Goal: Task Accomplishment & Management: Use online tool/utility

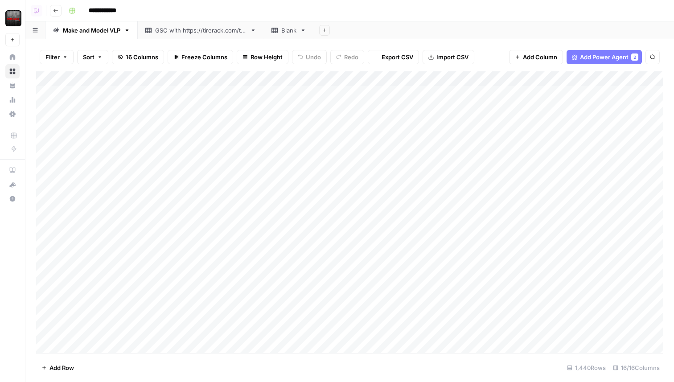
click at [223, 33] on div "GSC with [URL][DOMAIN_NAME]" at bounding box center [200, 30] width 91 height 9
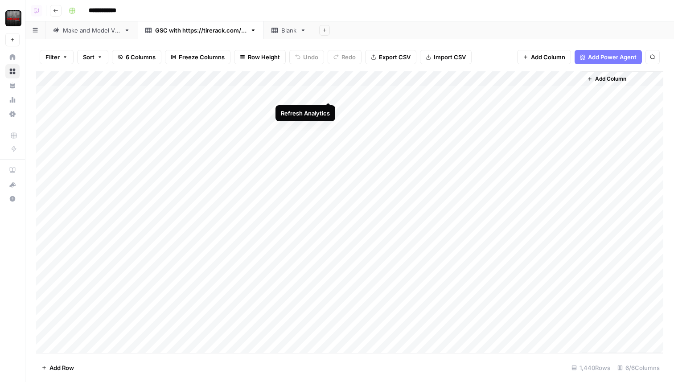
click at [328, 95] on div "Add Column" at bounding box center [349, 212] width 627 height 282
click at [100, 33] on div "Make and Model VLP" at bounding box center [92, 30] width 58 height 9
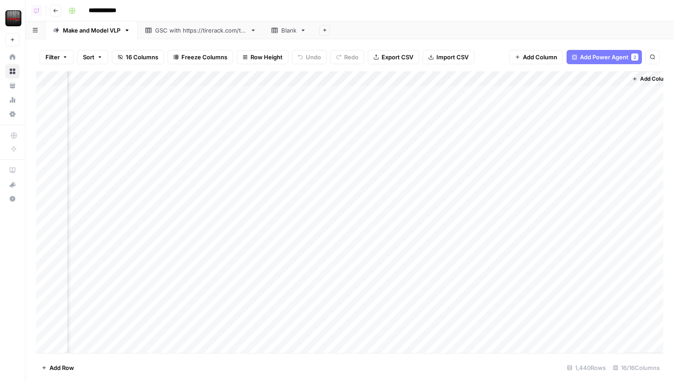
scroll to position [0, 897]
click at [377, 92] on div "Add Column" at bounding box center [349, 212] width 627 height 282
click at [189, 32] on div "GSC with [URL][DOMAIN_NAME]" at bounding box center [200, 30] width 91 height 9
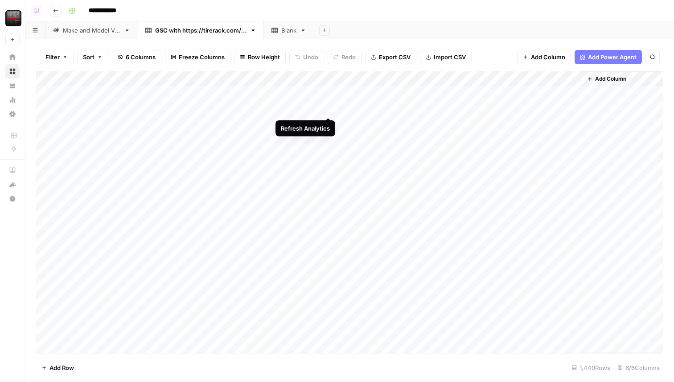
click at [328, 108] on div "Add Column" at bounding box center [349, 212] width 627 height 282
click at [329, 124] on div "Add Column" at bounding box center [349, 212] width 627 height 282
click at [305, 78] on div "Add Column" at bounding box center [349, 212] width 627 height 282
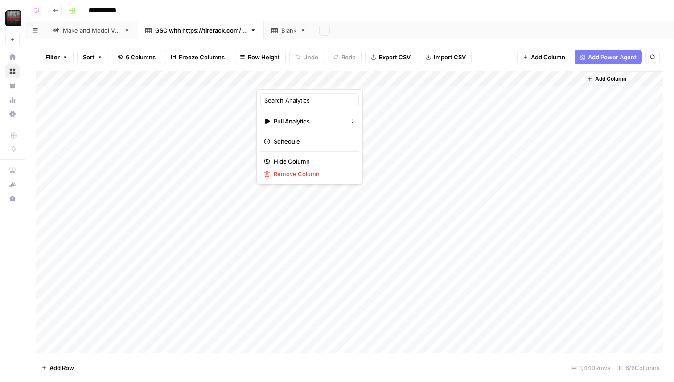
click at [305, 78] on div at bounding box center [296, 80] width 81 height 18
click at [255, 67] on div "Filter Sort 6 Columns Freeze Columns Row Height Undo Redo Export CSV Import CSV…" at bounding box center [349, 57] width 627 height 29
click at [227, 30] on div "GSC with [URL][DOMAIN_NAME]" at bounding box center [200, 30] width 91 height 9
click at [110, 95] on div "Add Column" at bounding box center [349, 212] width 627 height 282
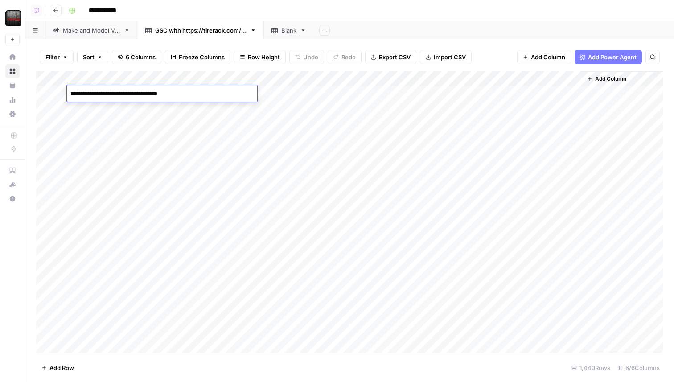
click at [96, 94] on textarea "**********" at bounding box center [162, 94] width 190 height 12
type textarea "**********"
click at [141, 110] on div "Add Column" at bounding box center [349, 212] width 627 height 282
click at [186, 93] on div "Add Column" at bounding box center [349, 212] width 627 height 282
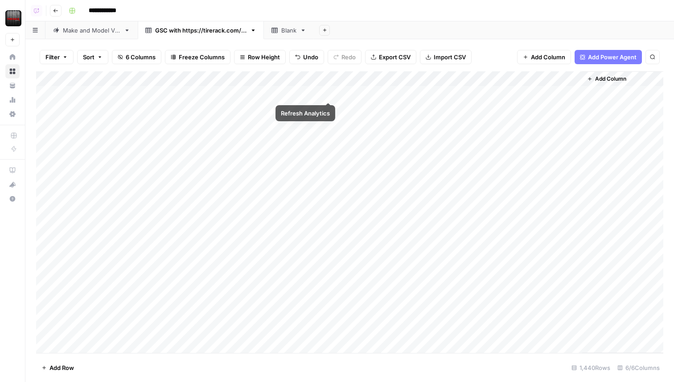
click at [328, 92] on div "Add Column" at bounding box center [349, 212] width 627 height 282
click at [213, 96] on div "Add Column" at bounding box center [349, 212] width 627 height 282
click at [96, 94] on div "Add Column" at bounding box center [349, 212] width 627 height 282
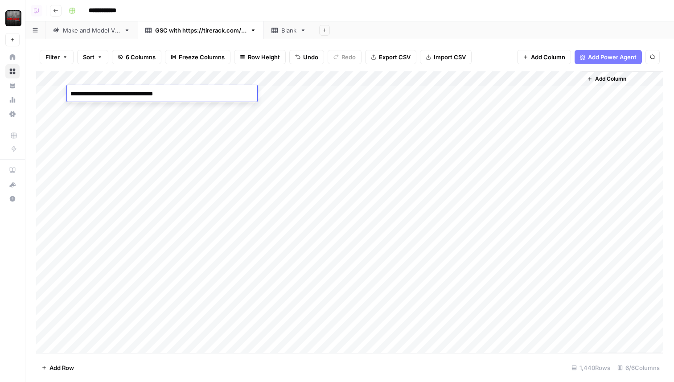
click at [94, 94] on textarea "**********" at bounding box center [162, 94] width 190 height 12
type textarea "**********"
click at [123, 95] on div "Add Column" at bounding box center [349, 212] width 627 height 282
click at [294, 32] on div "Blank" at bounding box center [288, 30] width 15 height 9
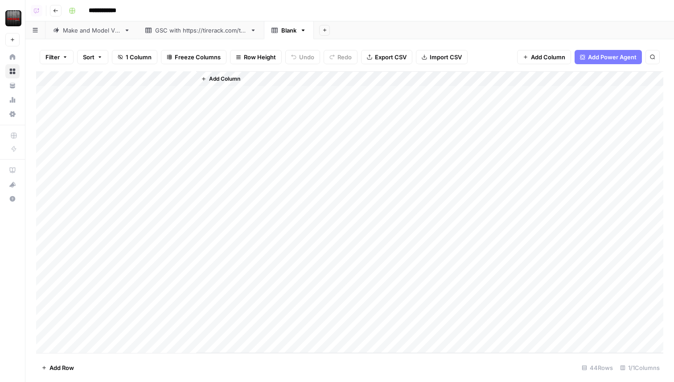
click at [222, 75] on span "Add Column" at bounding box center [224, 79] width 31 height 8
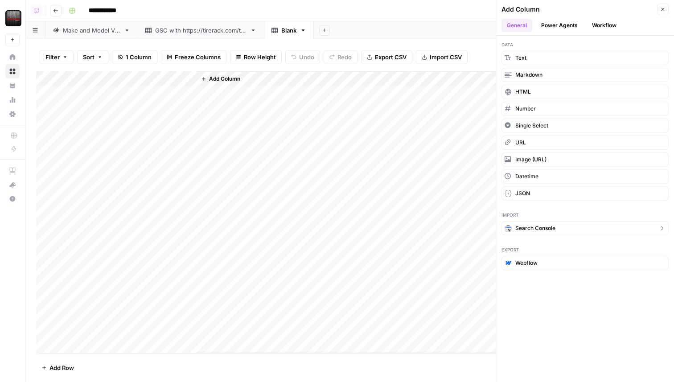
click at [552, 226] on span "Search Console" at bounding box center [535, 228] width 40 height 8
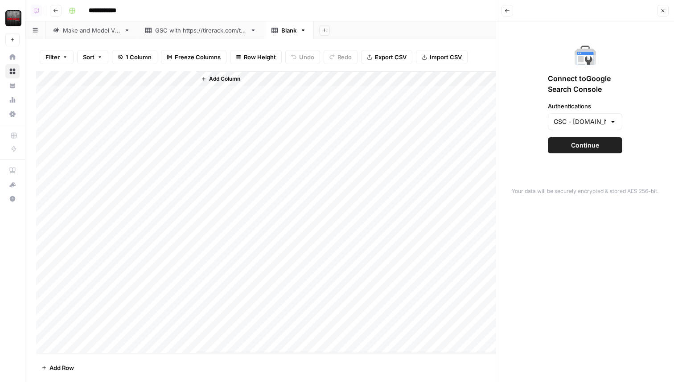
click at [592, 134] on div "Connect to Google Search Console Authentications GSC - [DOMAIN_NAME][URL] Conti…" at bounding box center [585, 99] width 167 height 144
click at [587, 122] on input "Authentications" at bounding box center [580, 121] width 52 height 9
click at [572, 153] on span "Google Search Console - [DOMAIN_NAME]" at bounding box center [583, 156] width 56 height 9
type input "Google Search Console - [DOMAIN_NAME]"
click at [577, 147] on span "Continue" at bounding box center [585, 145] width 28 height 9
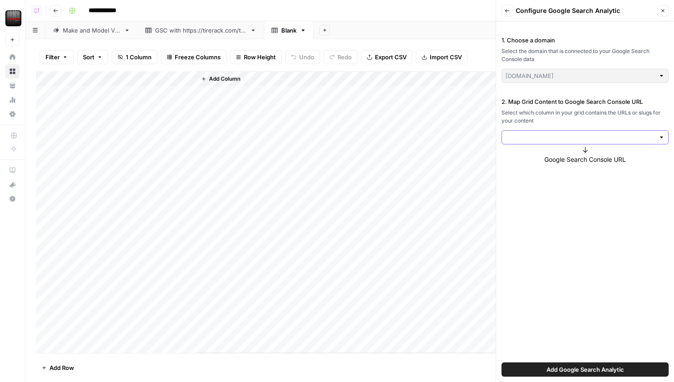
click at [554, 134] on input "2. Map Grid Content to Google Search Console URL" at bounding box center [580, 137] width 149 height 9
click at [540, 157] on span "URLS" at bounding box center [583, 158] width 148 height 9
type input "URLS"
click at [571, 224] on label "Full URL" at bounding box center [585, 223] width 167 height 40
click at [606, 366] on span "Add Google Search Analytic" at bounding box center [586, 369] width 78 height 9
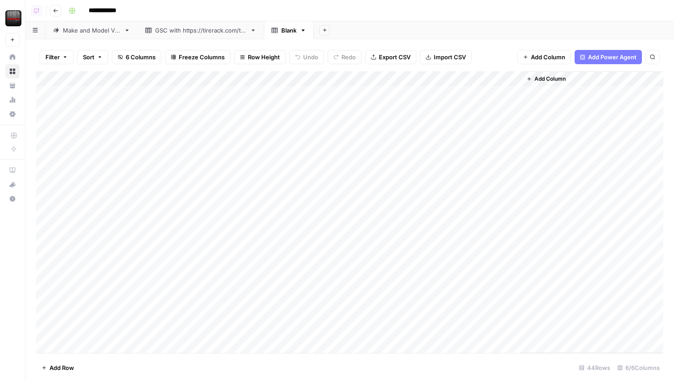
click at [54, 368] on span "Add Row" at bounding box center [61, 367] width 25 height 9
click at [60, 95] on div "Add Column" at bounding box center [349, 212] width 627 height 282
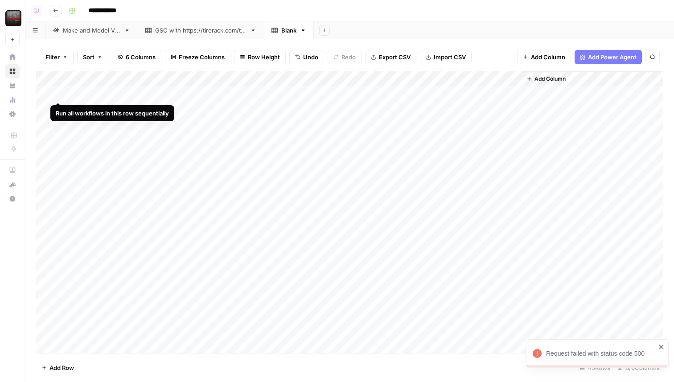
click at [46, 93] on div "Add Column" at bounding box center [349, 212] width 627 height 282
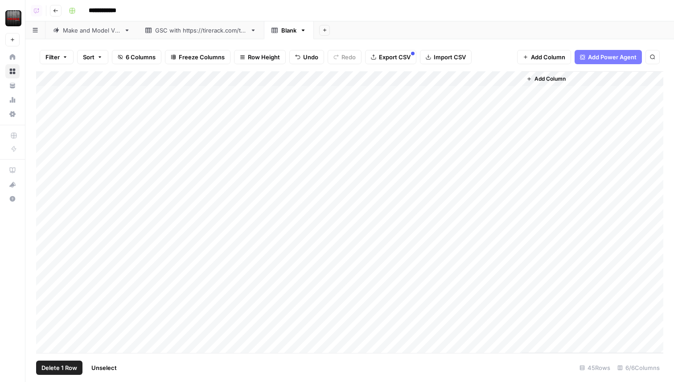
click at [38, 92] on div "Add Column" at bounding box center [349, 212] width 627 height 282
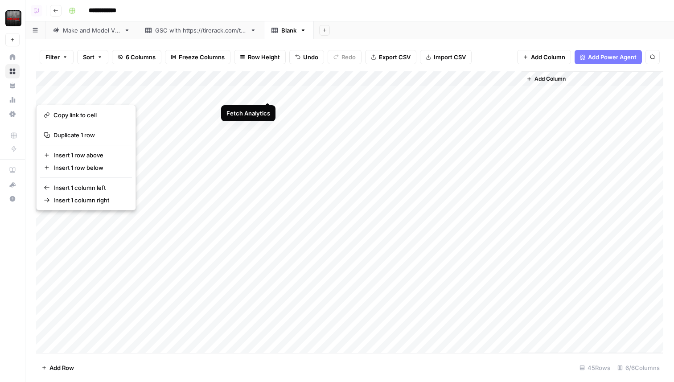
click at [267, 93] on div "Add Column" at bounding box center [349, 212] width 627 height 282
click at [90, 156] on span "Insert 1 row above" at bounding box center [88, 155] width 71 height 9
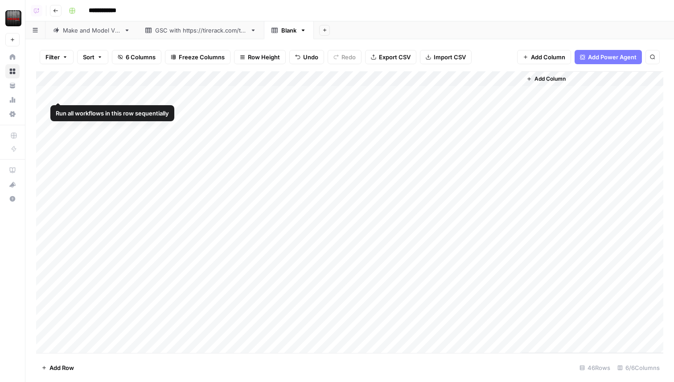
click at [38, 90] on div "Add Column" at bounding box center [349, 212] width 627 height 282
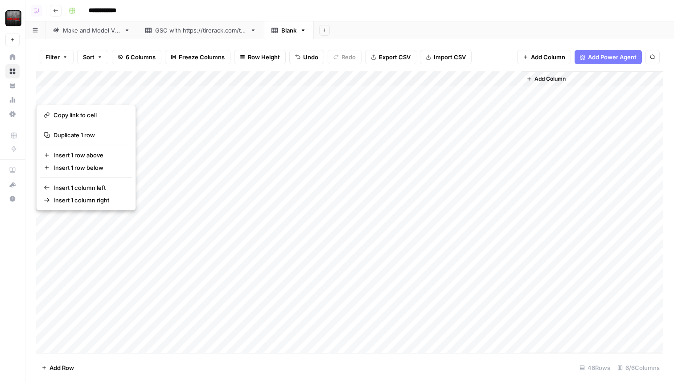
click at [40, 93] on button "button" at bounding box center [52, 94] width 32 height 16
click at [131, 93] on div "Add Column" at bounding box center [349, 212] width 627 height 282
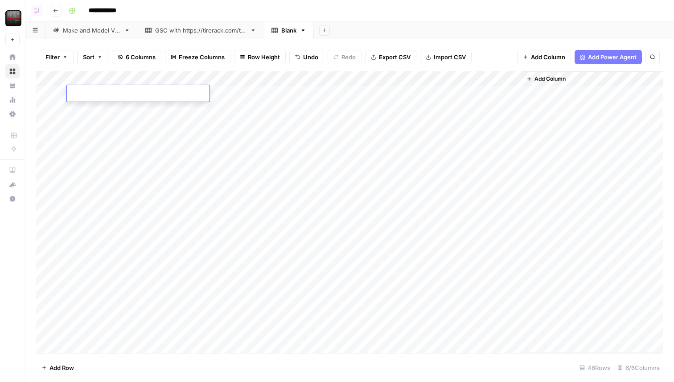
click at [228, 94] on div "Add Column" at bounding box center [349, 212] width 627 height 282
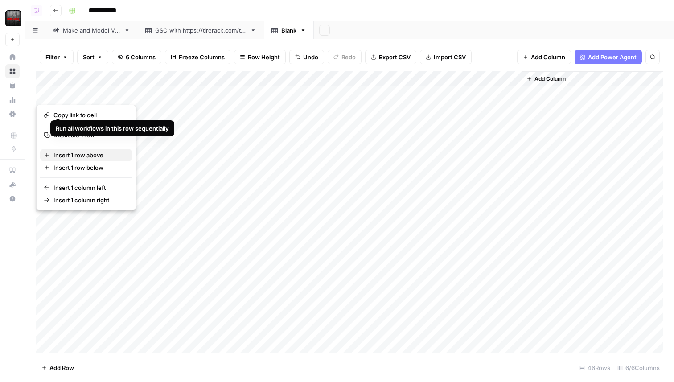
click at [93, 158] on span "Insert 1 row above" at bounding box center [88, 155] width 71 height 9
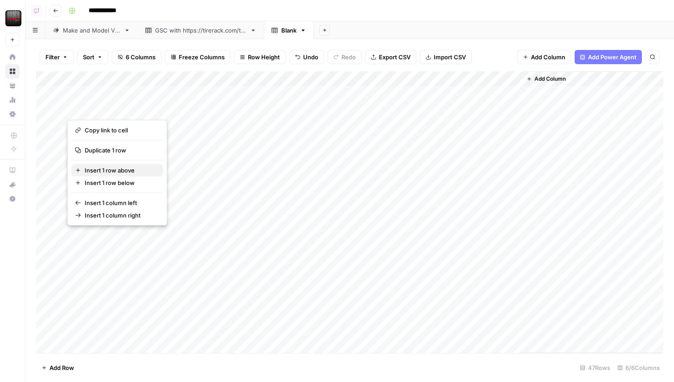
click at [125, 171] on span "Insert 1 row above" at bounding box center [120, 170] width 71 height 9
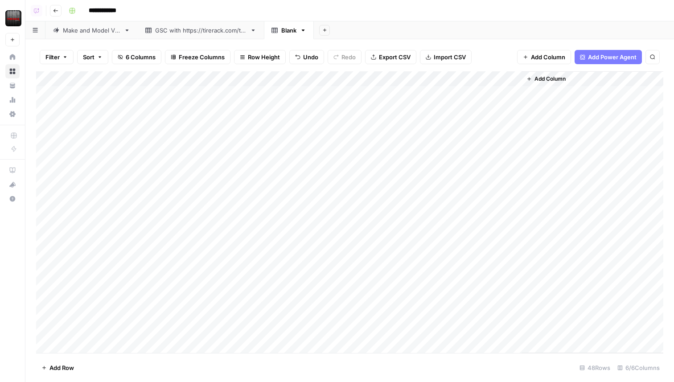
click at [164, 139] on div "Add Column" at bounding box center [349, 212] width 627 height 282
click at [154, 92] on div "Add Column" at bounding box center [349, 212] width 627 height 282
click at [181, 95] on div "Add Column" at bounding box center [349, 212] width 627 height 282
click at [181, 95] on textarea "**********" at bounding box center [138, 94] width 143 height 12
type textarea "**********"
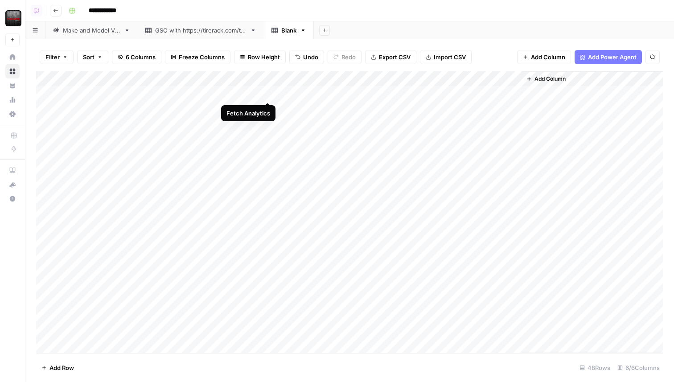
click at [265, 93] on div "Add Column" at bounding box center [349, 212] width 627 height 282
click at [161, 95] on div "Add Column" at bounding box center [349, 212] width 627 height 282
click at [162, 110] on div "Add Column" at bounding box center [349, 212] width 627 height 282
click at [181, 108] on div "Add Column" at bounding box center [349, 212] width 627 height 282
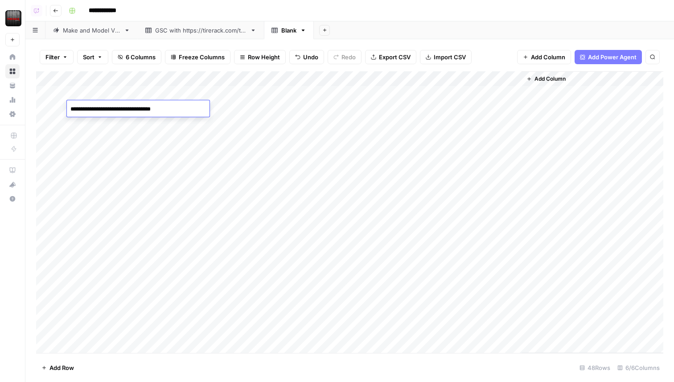
click at [181, 108] on textarea "**********" at bounding box center [138, 109] width 143 height 12
type textarea "**********"
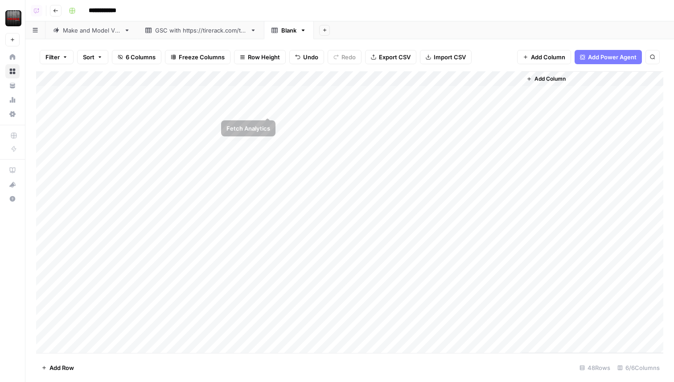
click at [269, 106] on div "Add Column" at bounding box center [349, 212] width 627 height 282
click at [155, 138] on div "Add Column" at bounding box center [349, 212] width 627 height 282
